Goal: Book appointment/travel/reservation

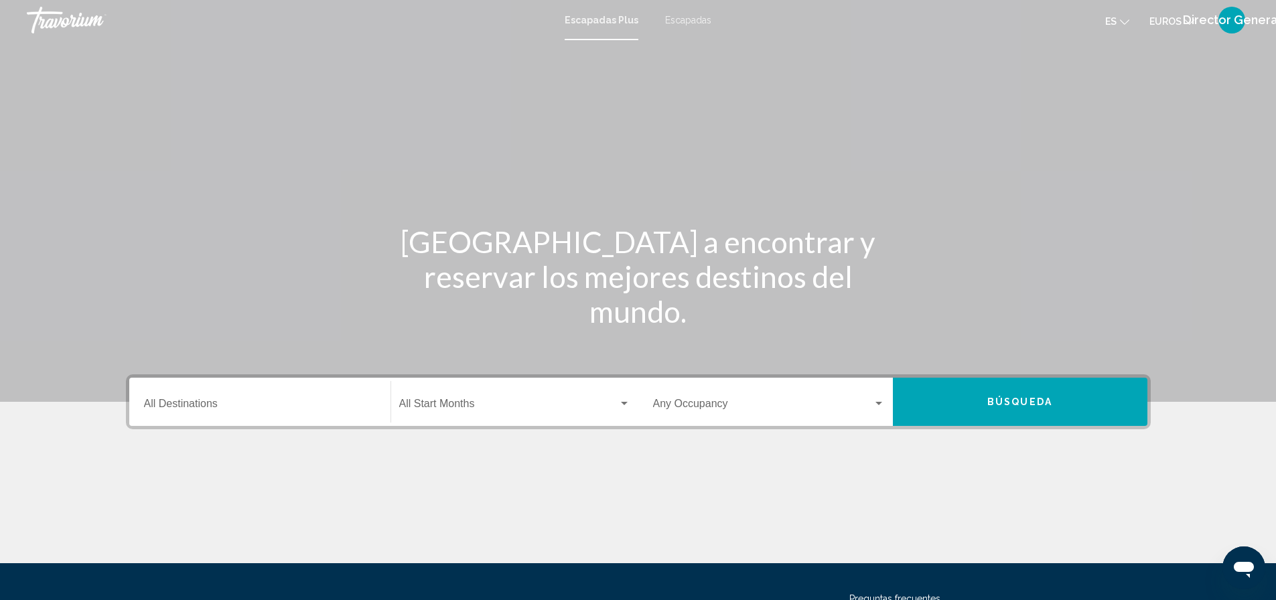
click at [606, 21] on font "Escapadas Plus" at bounding box center [602, 20] width 74 height 11
click at [196, 406] on input "Destination All Destinations" at bounding box center [260, 407] width 232 height 12
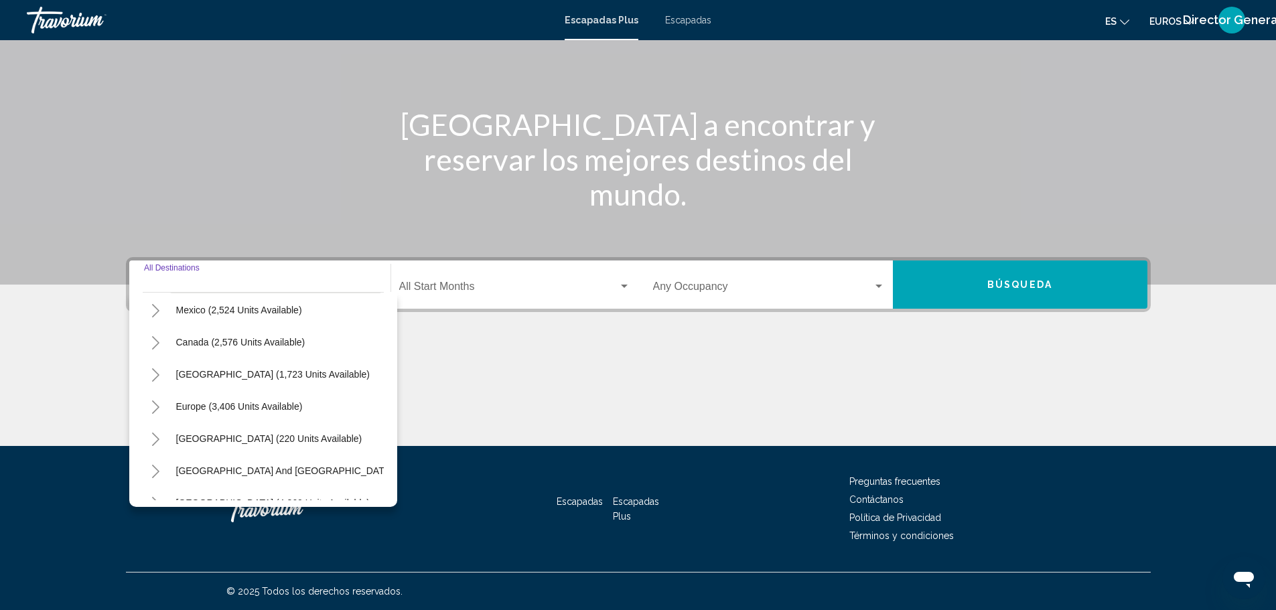
scroll to position [134, 0]
click at [266, 344] on span "Europe (3,406 units available)" at bounding box center [239, 342] width 127 height 11
type input "**********"
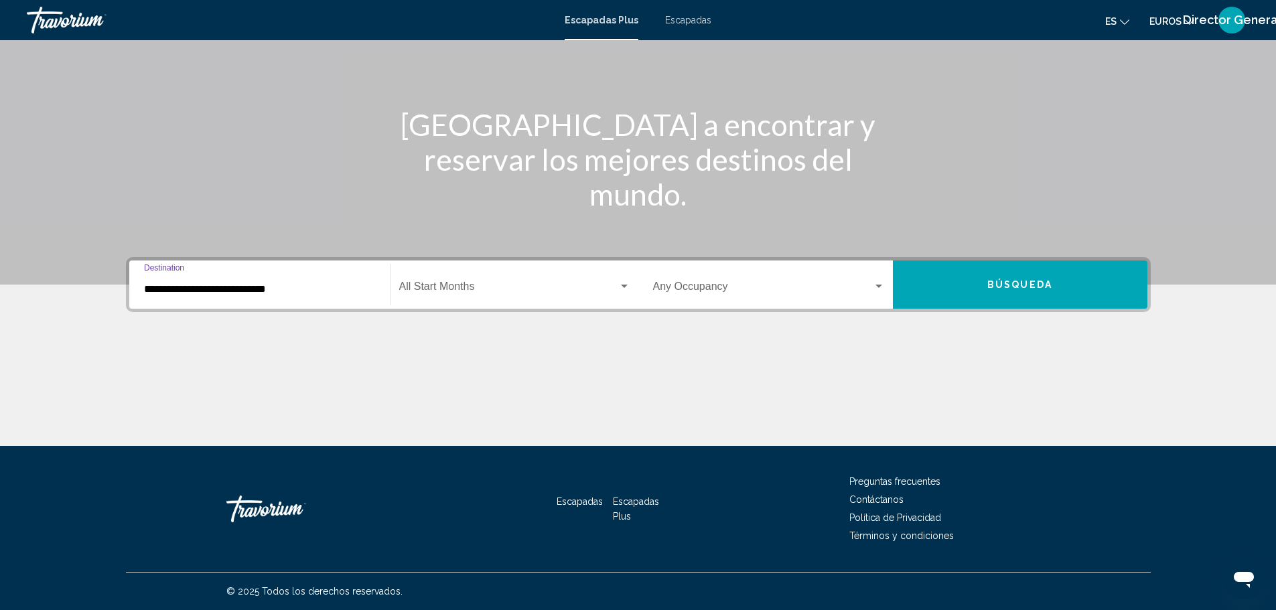
click at [1014, 282] on span "Búsqueda" at bounding box center [1020, 285] width 65 height 11
